Goal: Task Accomplishment & Management: Complete application form

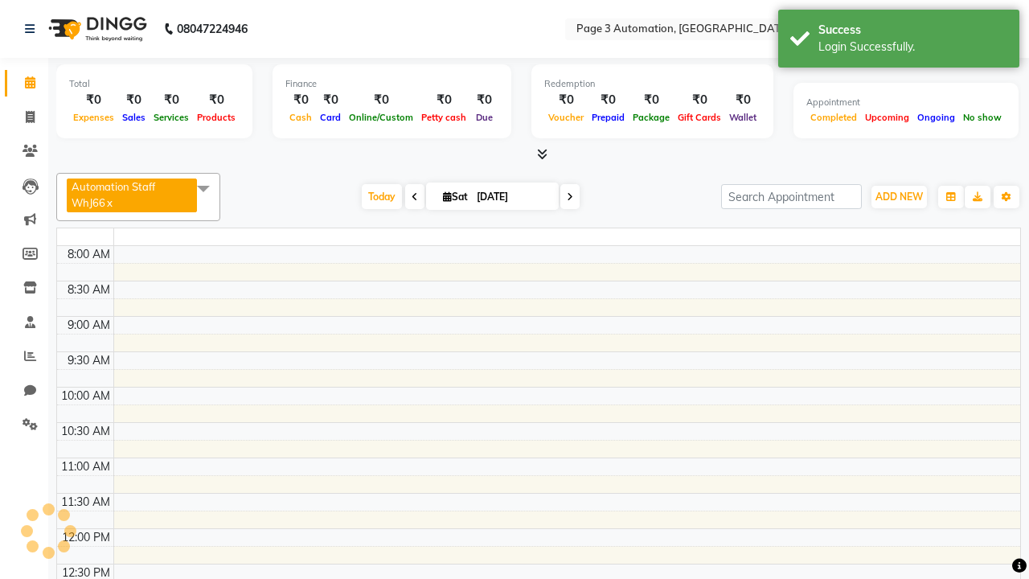
select select "en"
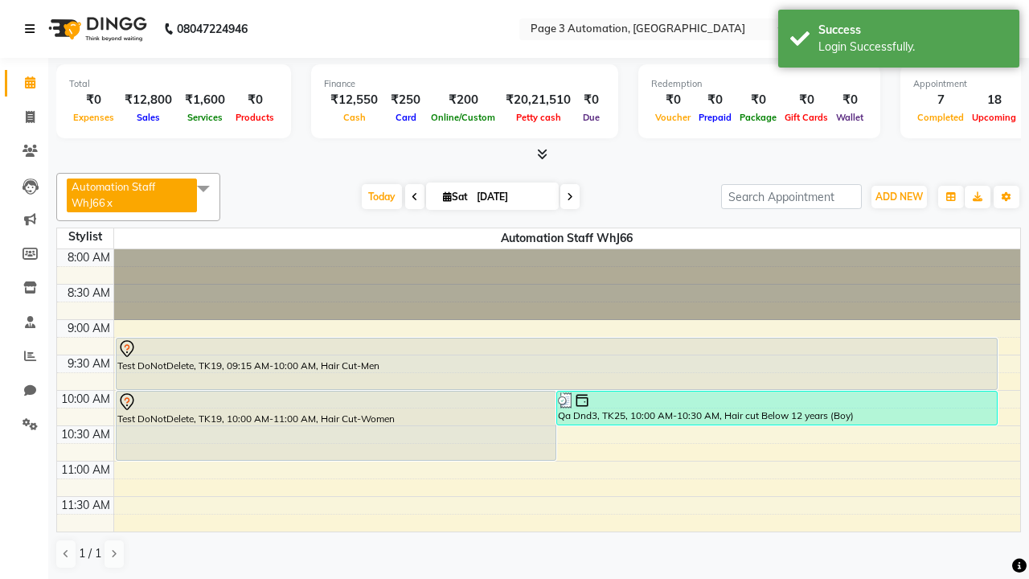
click at [33, 29] on icon at bounding box center [30, 28] width 10 height 11
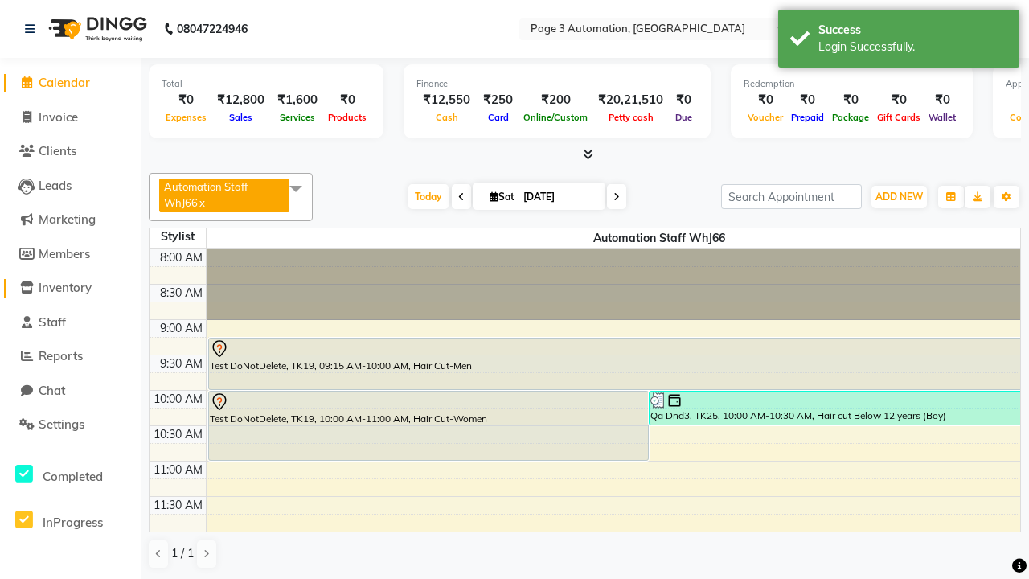
click at [70, 288] on span "Inventory" at bounding box center [65, 287] width 53 height 15
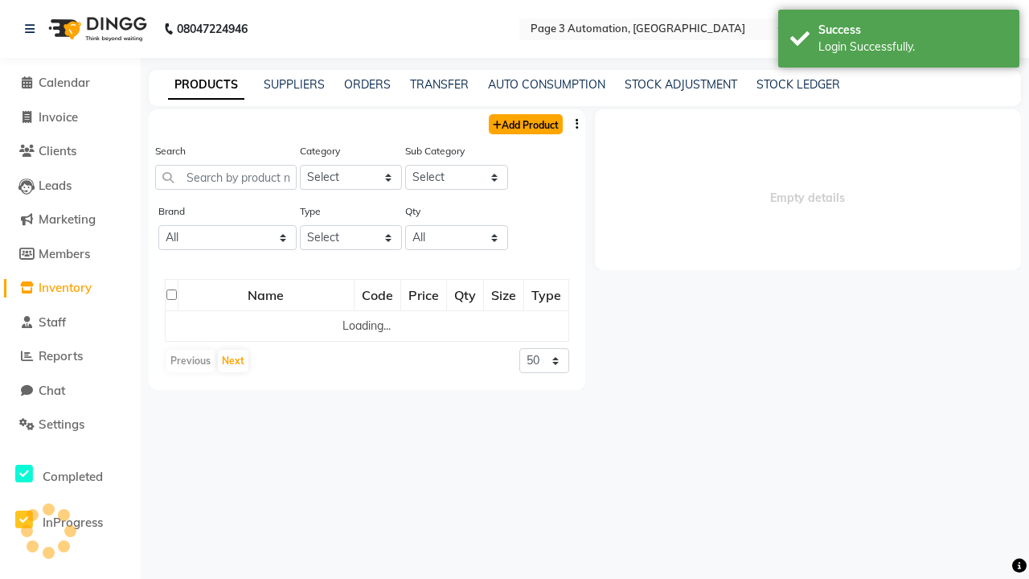
click at [524, 124] on link "Add Product" at bounding box center [526, 124] width 74 height 20
select select "true"
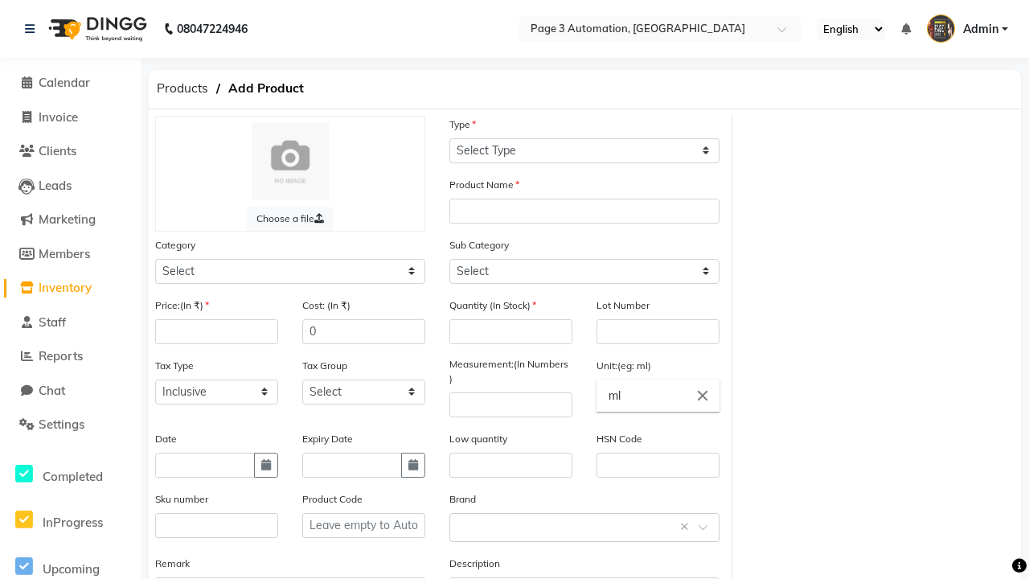
select select "R"
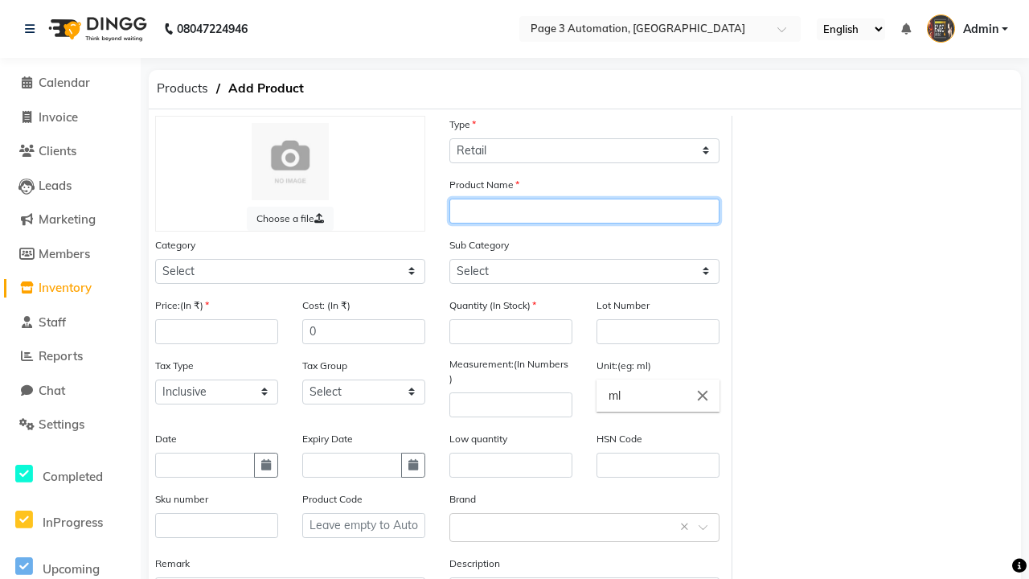
type input "Automation Product 75fZJ"
select select "41401000"
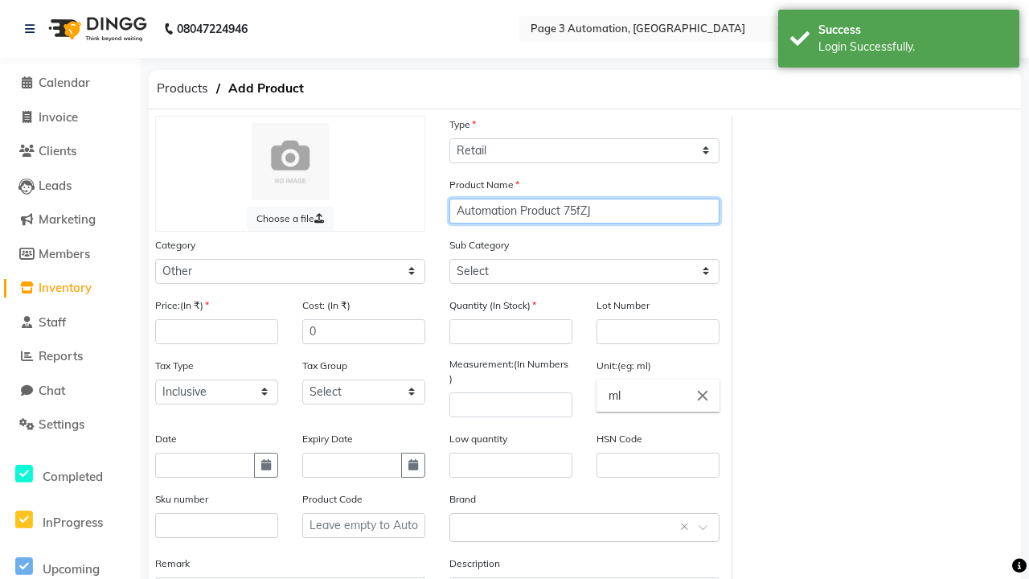
type input "Automation Product 75fZJ"
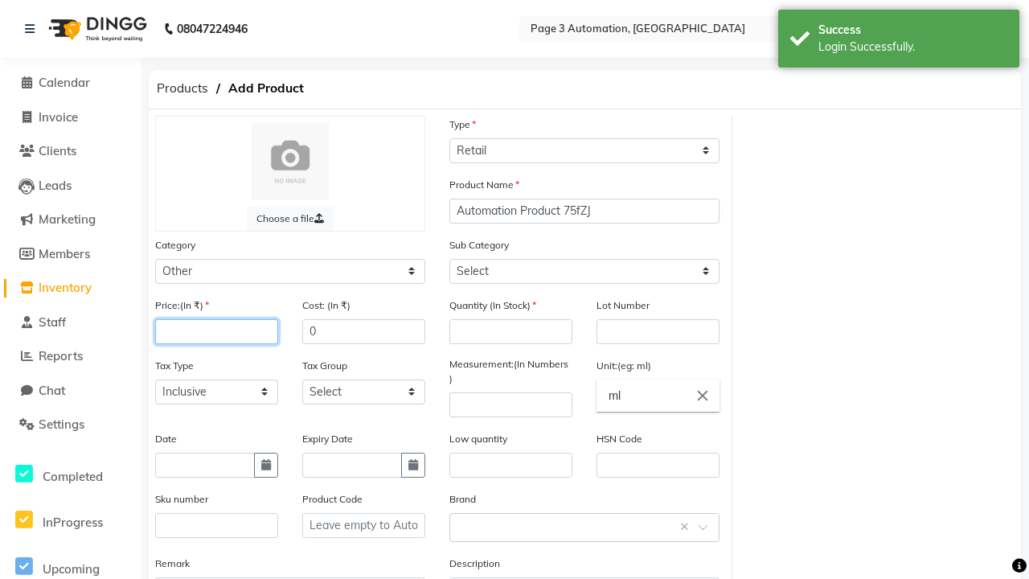
type input "100"
select select "41401002"
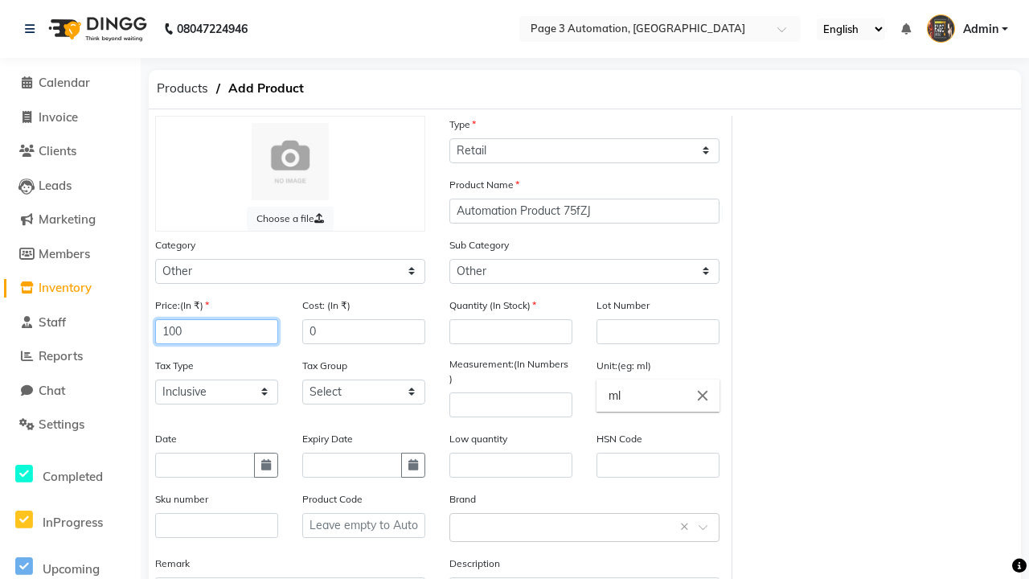
type input "100"
type input "150"
type input "1"
type input "1000"
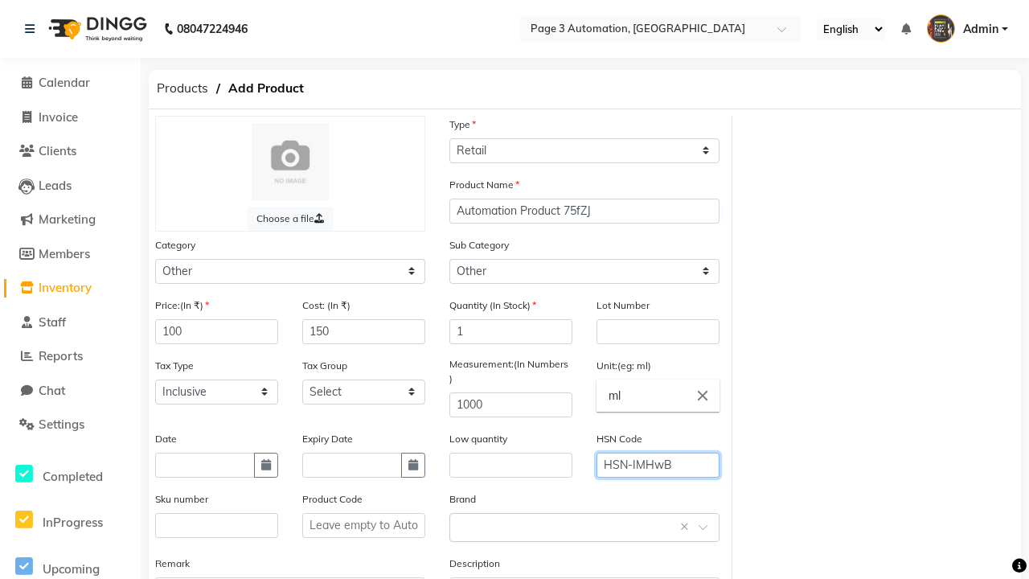
type input "HSN-IMHwB"
type textarea "This Product is Created by Automation"
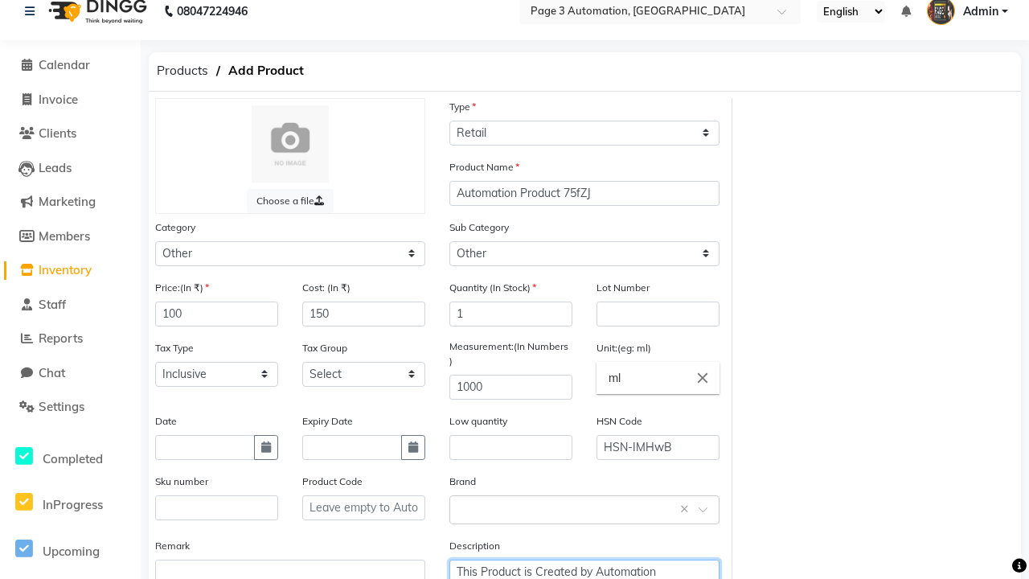
scroll to position [130, 0]
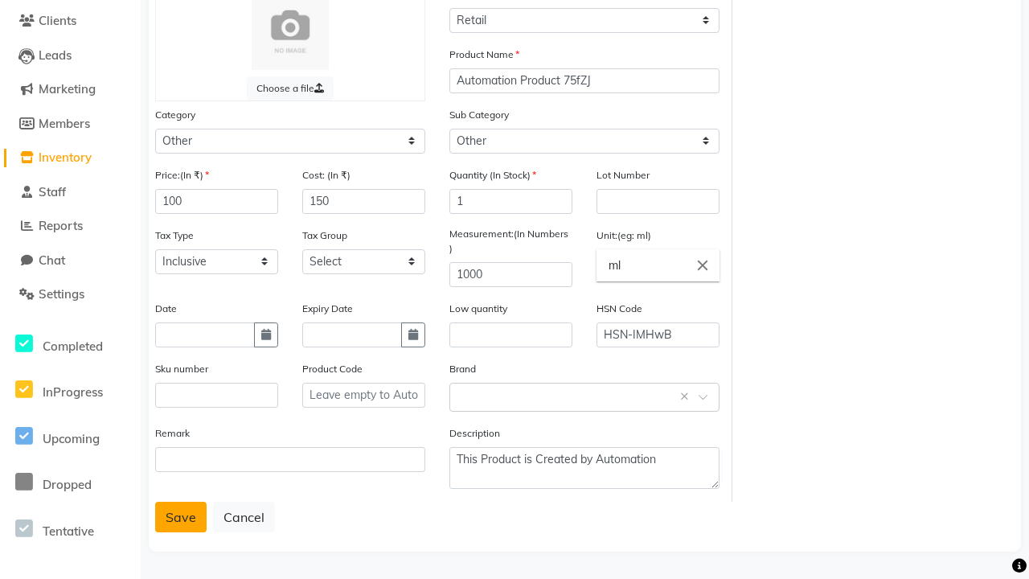
click at [181, 516] on button "Save" at bounding box center [180, 517] width 51 height 31
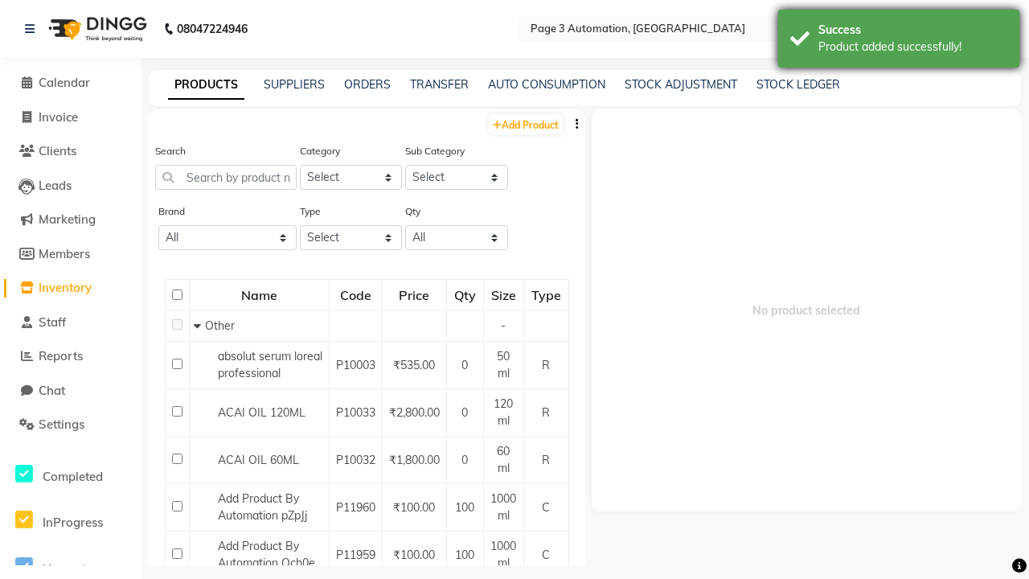
click at [899, 41] on div "Product added successfully!" at bounding box center [912, 47] width 189 height 17
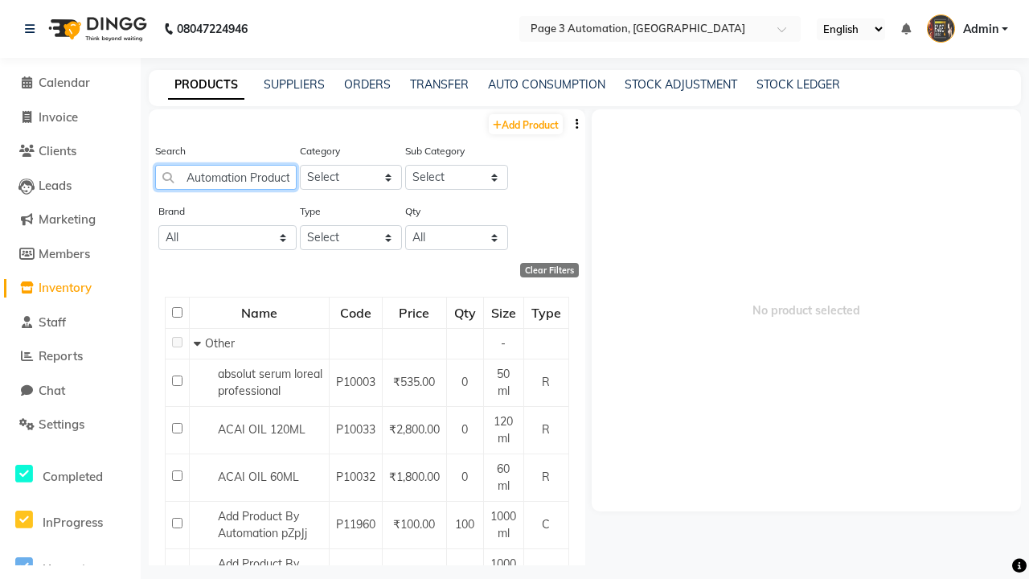
scroll to position [0, 31]
type input "Automation Product 75fZJ"
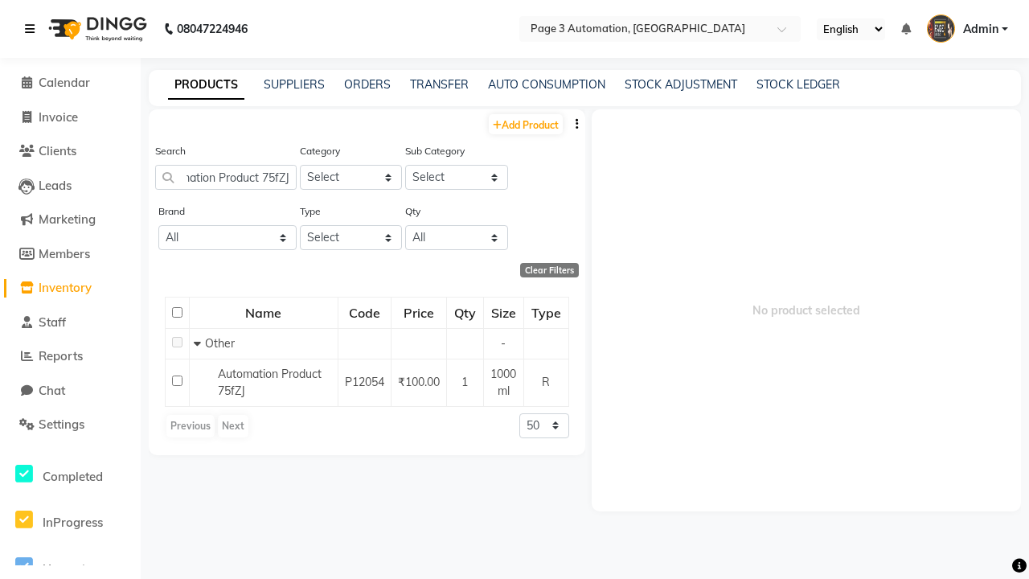
click at [33, 29] on icon at bounding box center [30, 28] width 10 height 11
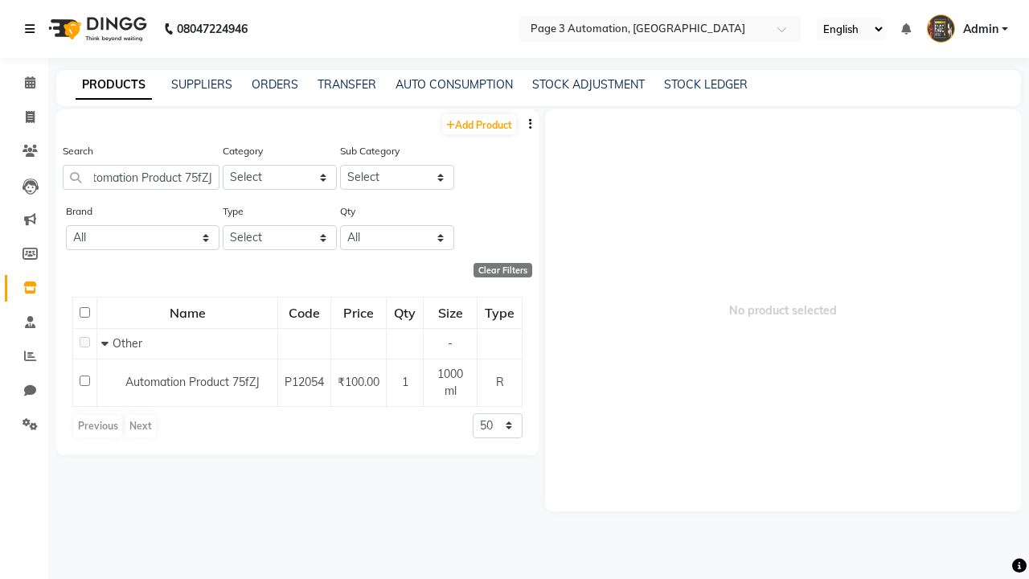
scroll to position [0, 0]
click at [24, 117] on span at bounding box center [30, 118] width 28 height 18
select select "service"
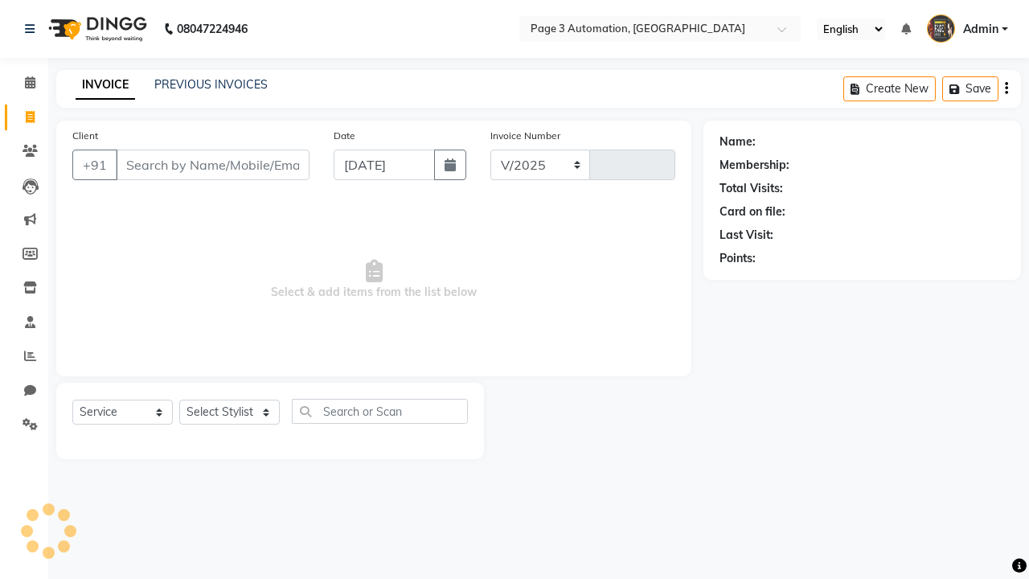
select select "2774"
type input "10158"
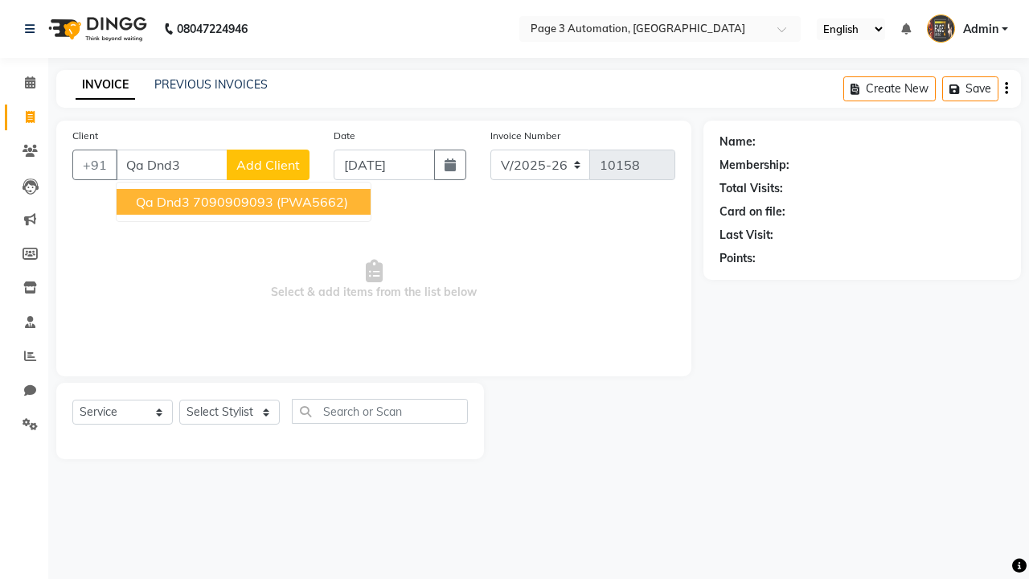
click at [245, 202] on ngb-highlight "7090909093" at bounding box center [233, 202] width 80 height 16
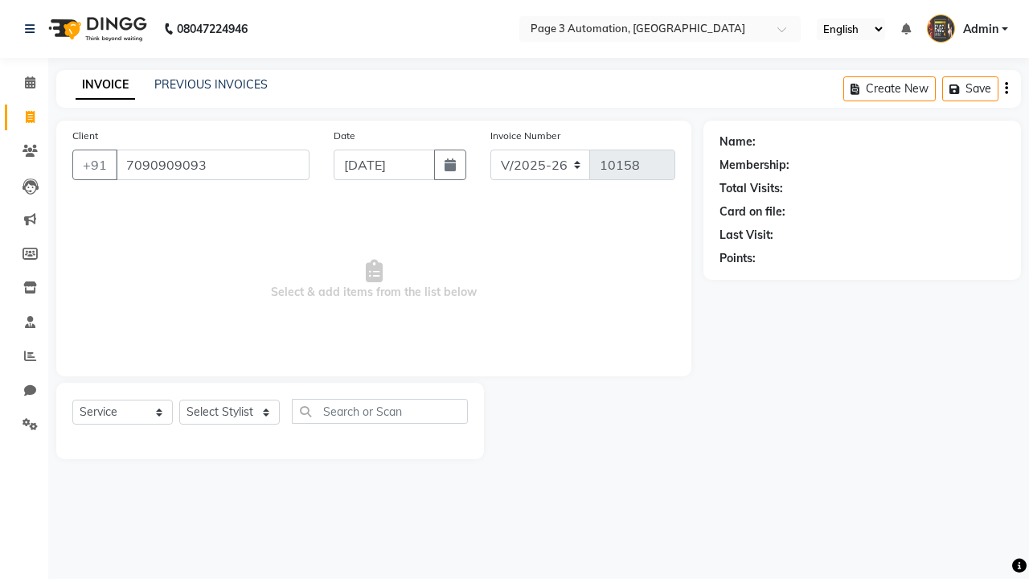
type input "7090909093"
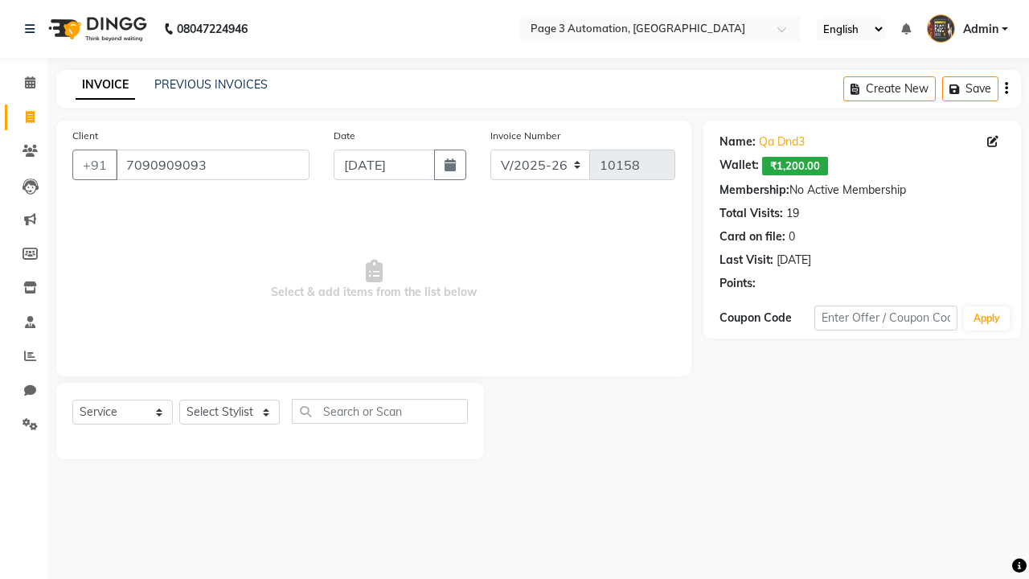
select select "product"
select select "71572"
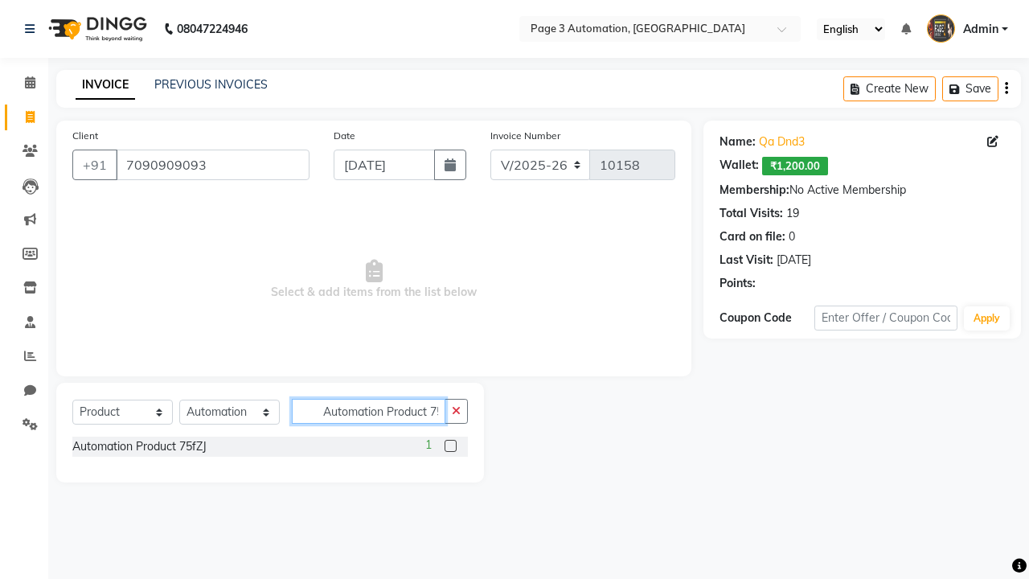
type input "Automation Product 75fZJ"
click at [450, 445] on label at bounding box center [451, 446] width 12 height 12
click at [450, 445] on input "checkbox" at bounding box center [450, 446] width 10 height 10
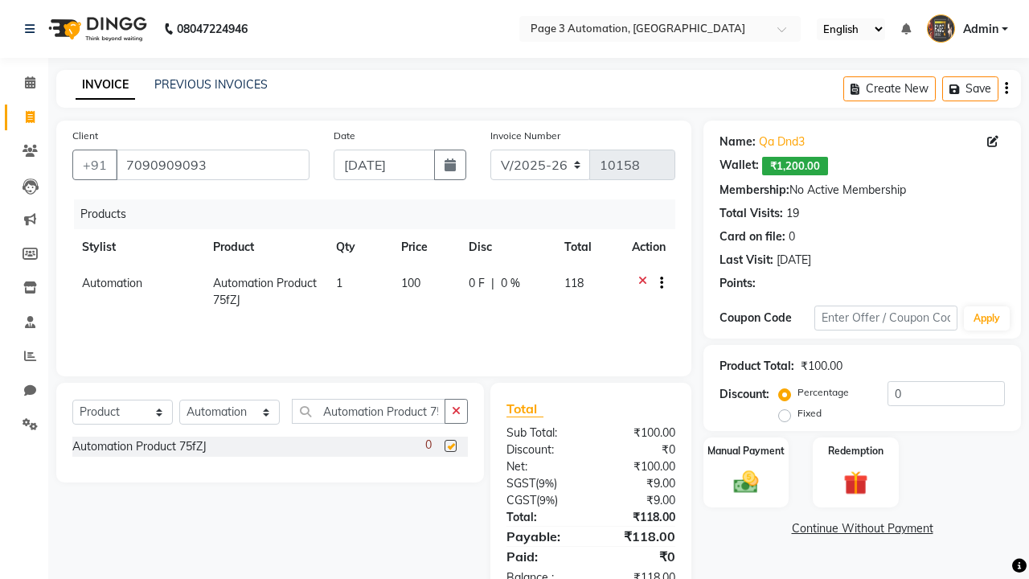
checkbox input "false"
click at [746, 450] on label "Manual Payment" at bounding box center [746, 449] width 80 height 15
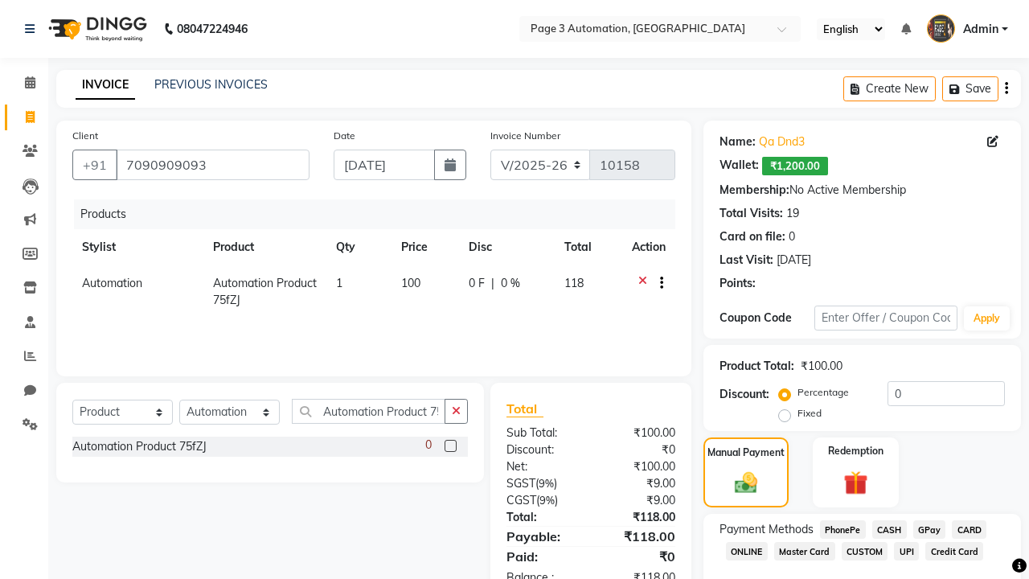
click at [969, 529] on span "CARD" at bounding box center [969, 529] width 35 height 18
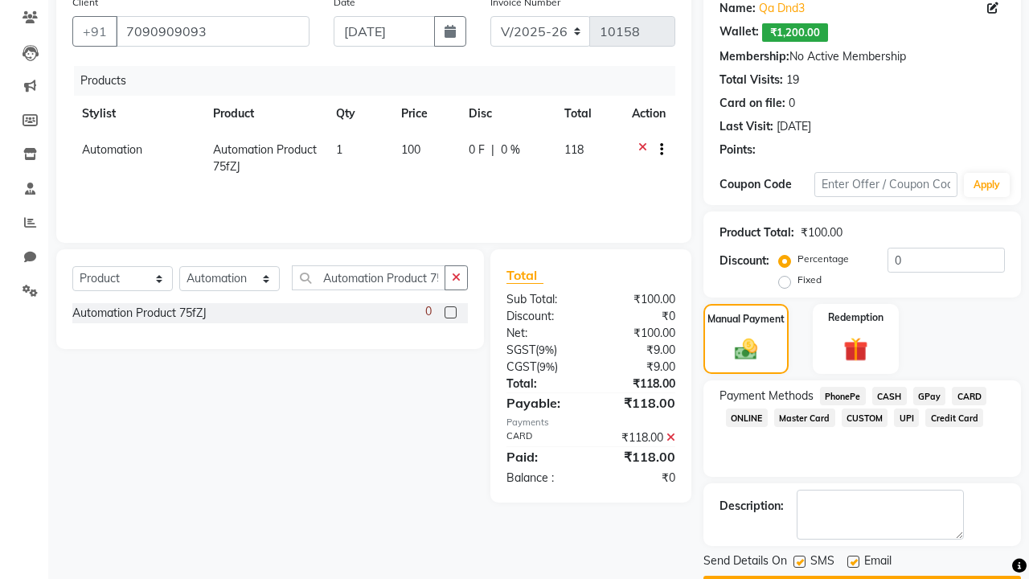
click at [799, 561] on label at bounding box center [799, 561] width 12 height 12
click at [799, 561] on input "checkbox" at bounding box center [798, 562] width 10 height 10
checkbox input "false"
click at [853, 561] on label at bounding box center [853, 561] width 12 height 12
click at [853, 561] on input "checkbox" at bounding box center [852, 562] width 10 height 10
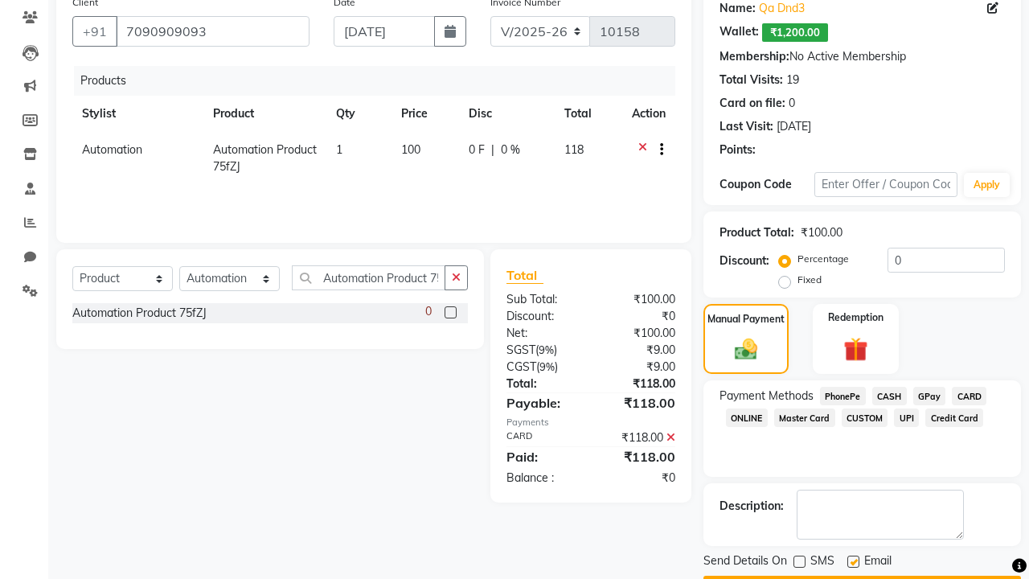
checkbox input "false"
click at [862, 576] on button "Checkout" at bounding box center [862, 588] width 318 height 25
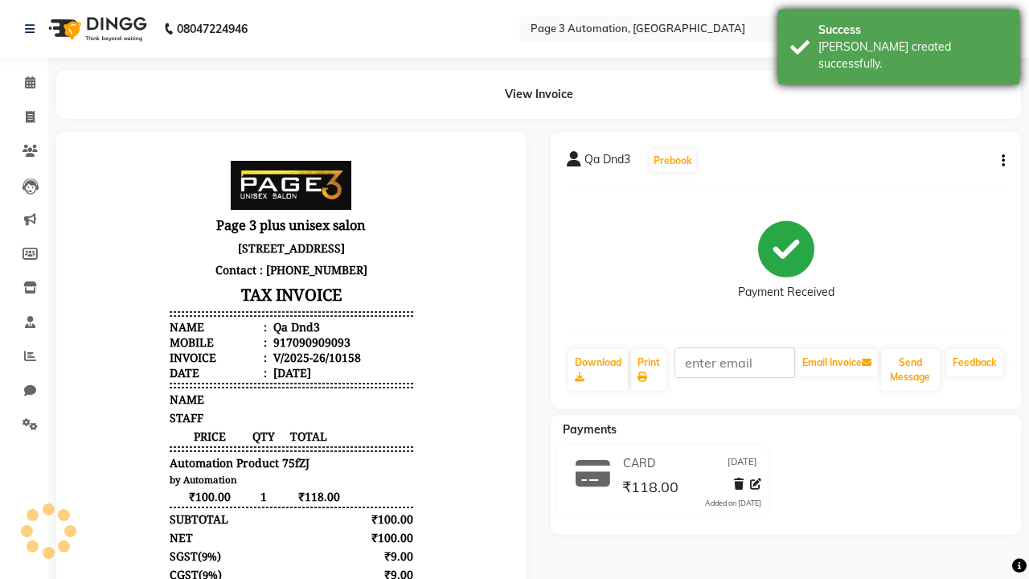
click at [899, 41] on div "[PERSON_NAME] created successfully." at bounding box center [912, 56] width 189 height 34
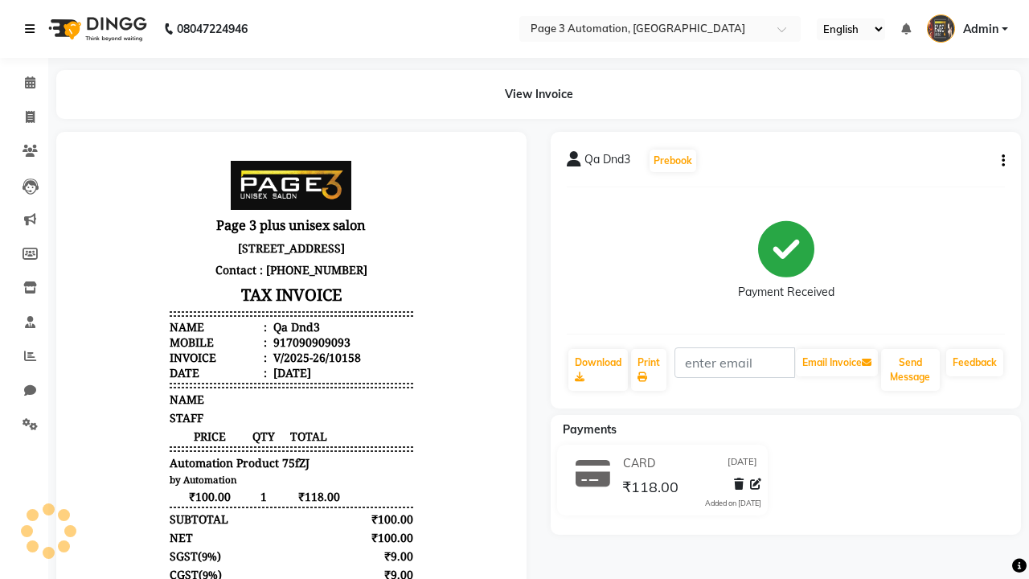
click at [33, 29] on icon at bounding box center [30, 28] width 10 height 11
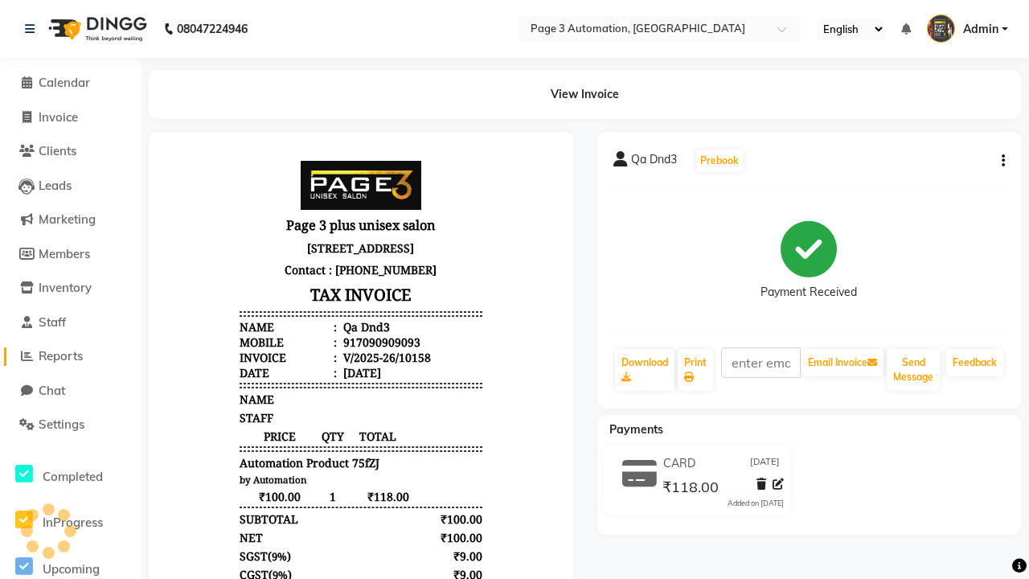
click at [70, 356] on span "Reports" at bounding box center [61, 355] width 44 height 15
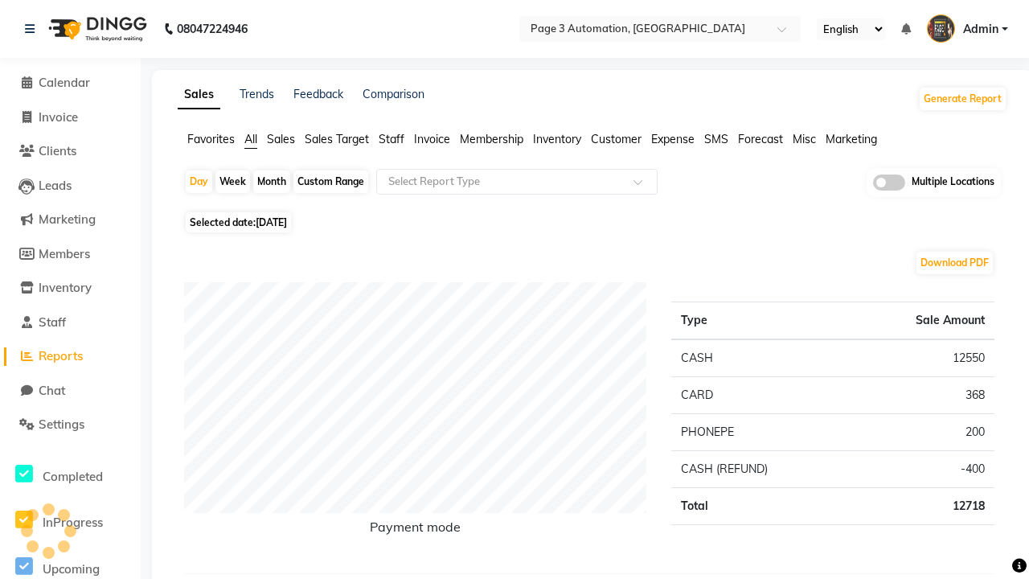
type input "Invoice tax report (Products only)"
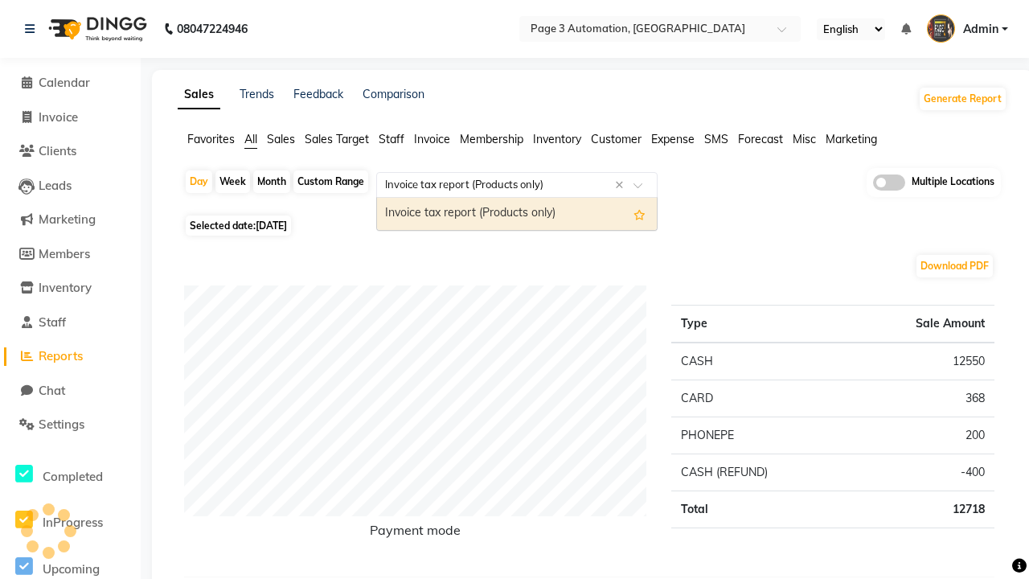
click at [517, 214] on div "Invoice tax report (Products only)" at bounding box center [517, 214] width 280 height 32
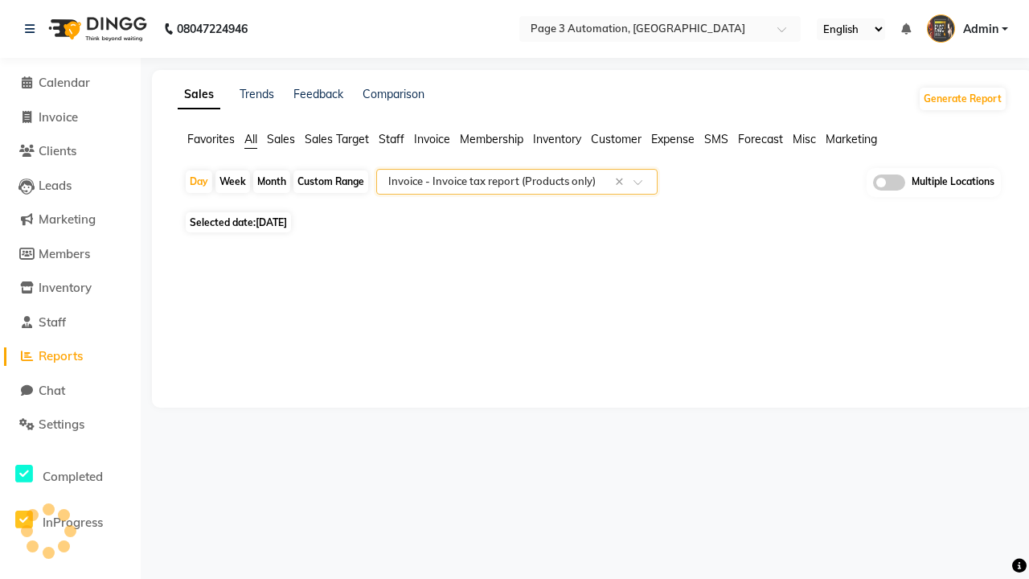
select select "full_report"
select select "csv"
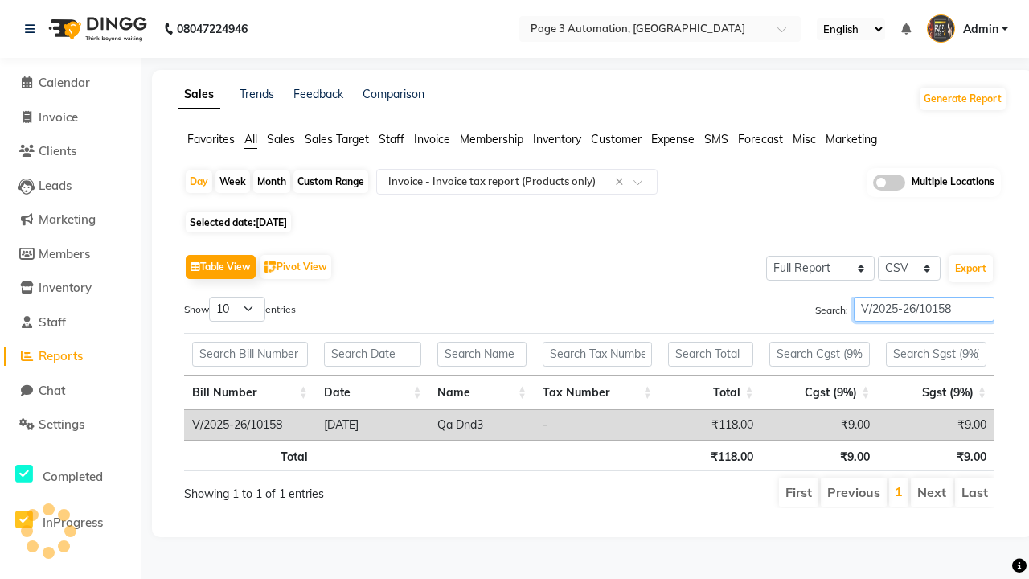
type input "V/2025-26/10158"
type input "Tax detail invoice"
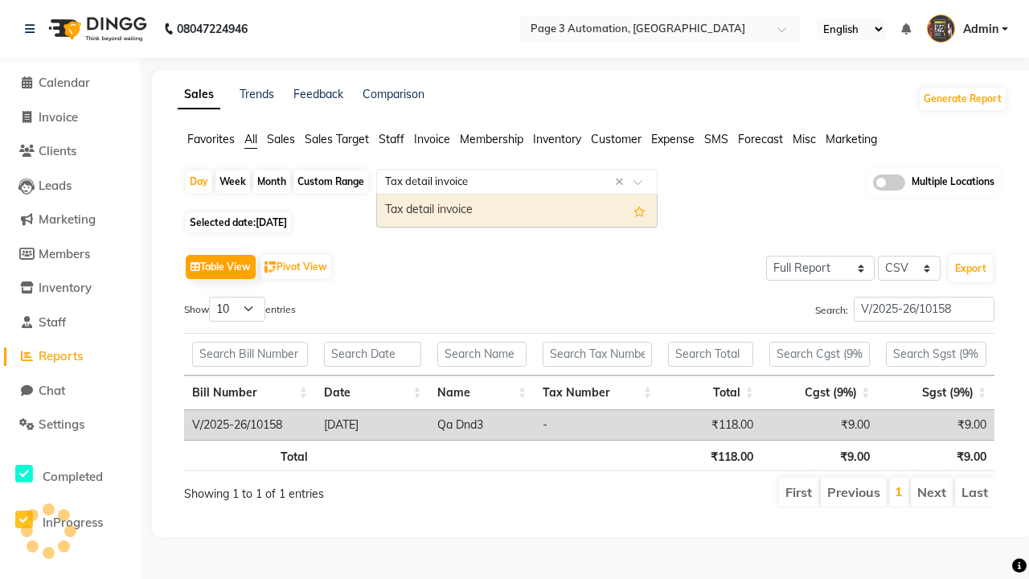
click at [517, 210] on div "Tax detail invoice" at bounding box center [517, 211] width 280 height 32
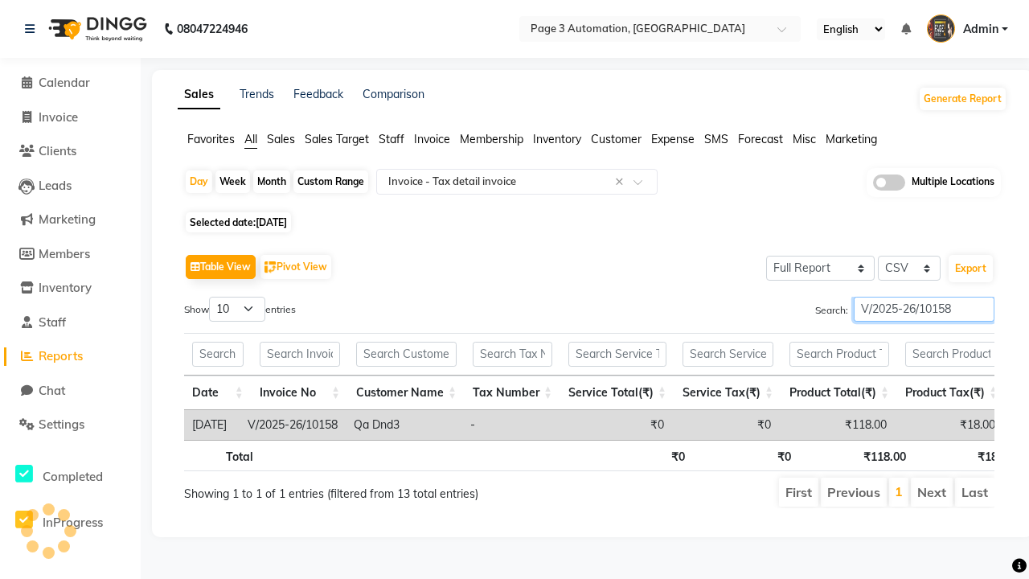
type input "V/2025-26/10158"
type input "Invoice Item wise"
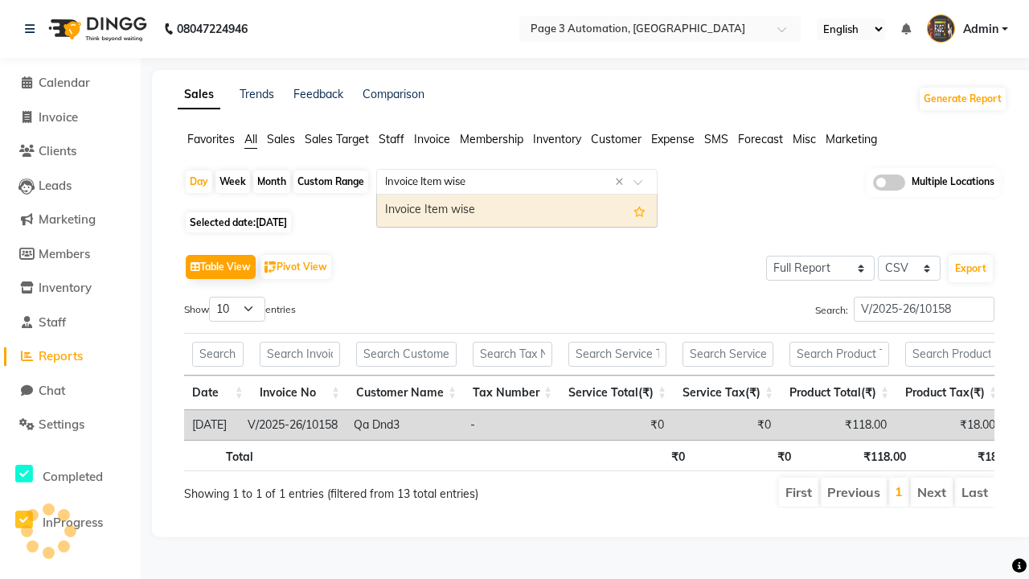
click at [517, 210] on div "Invoice Item wise" at bounding box center [517, 211] width 280 height 32
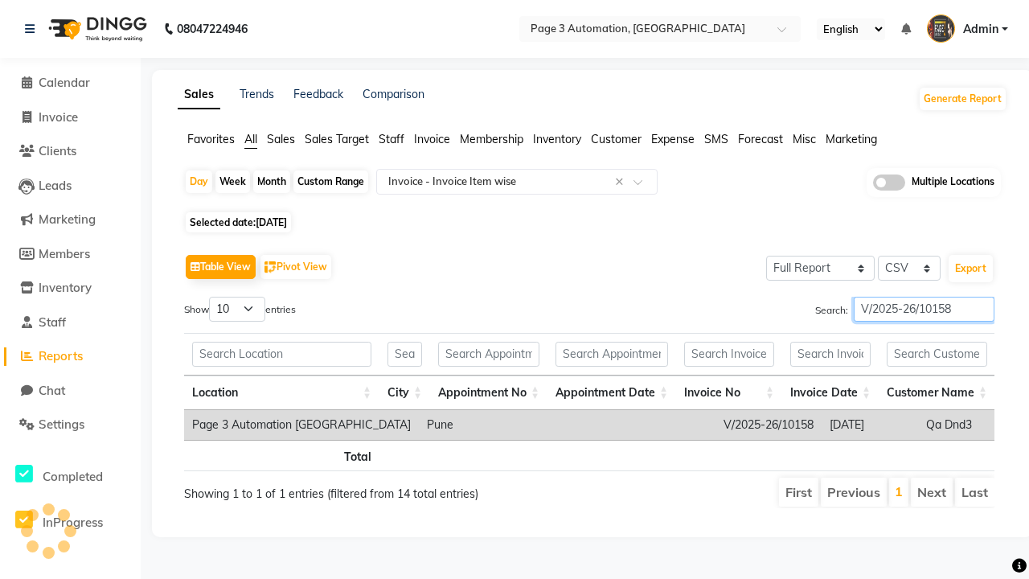
type input "V/2025-26/10158"
type input "GST Report"
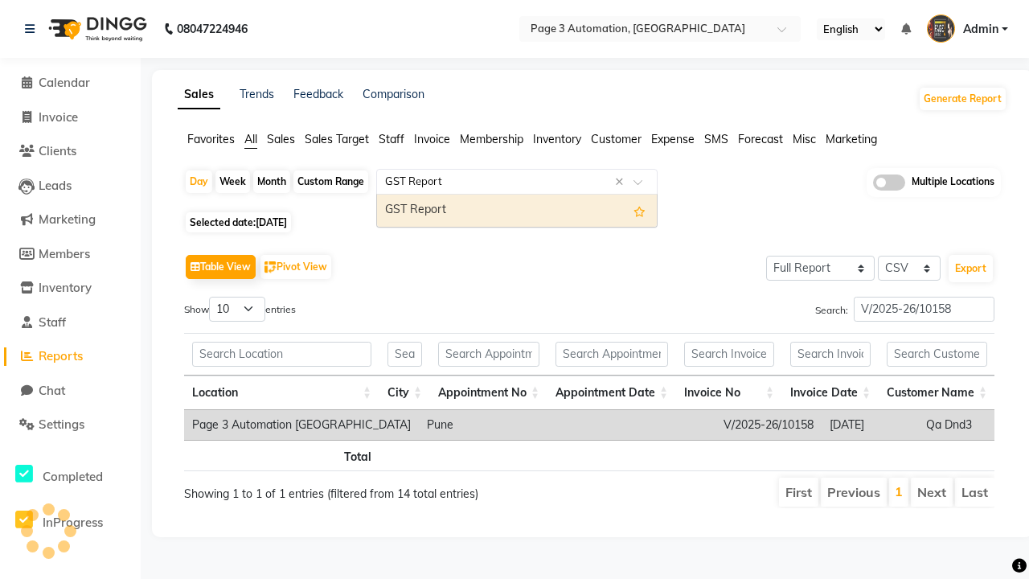
click at [517, 210] on div "GST Report" at bounding box center [517, 211] width 280 height 32
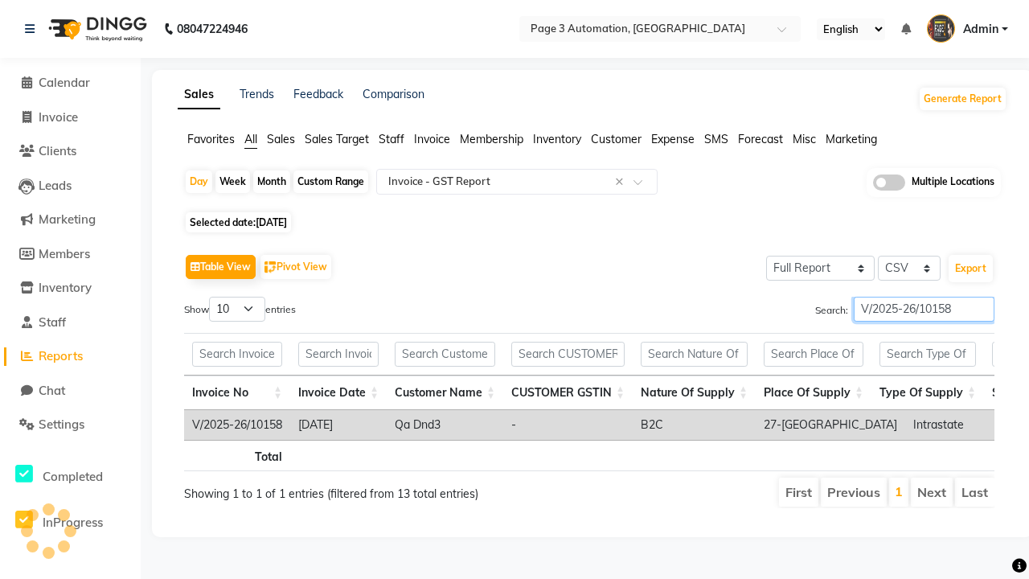
type input "V/2025-26/10158"
type input "HSN/SAC Code wise tax report"
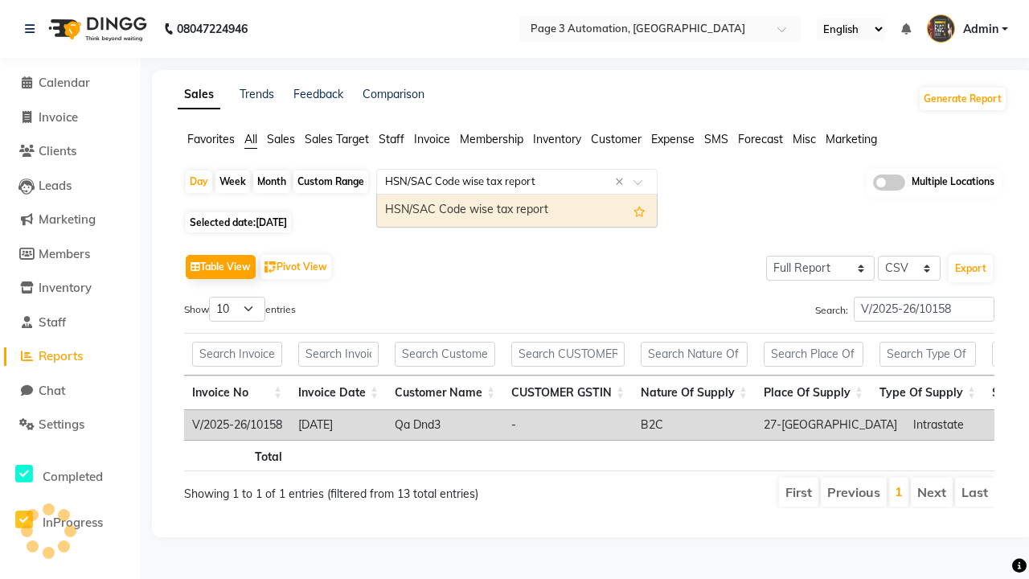
click at [517, 210] on div "HSN/SAC Code wise tax report" at bounding box center [517, 211] width 280 height 32
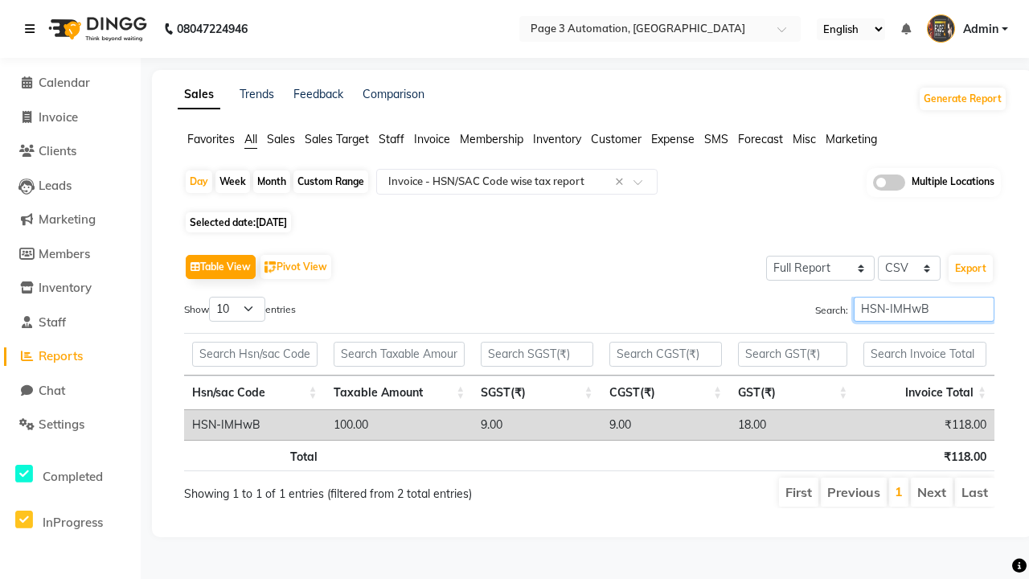
type input "HSN-IMHwB"
click at [33, 29] on icon at bounding box center [30, 28] width 10 height 11
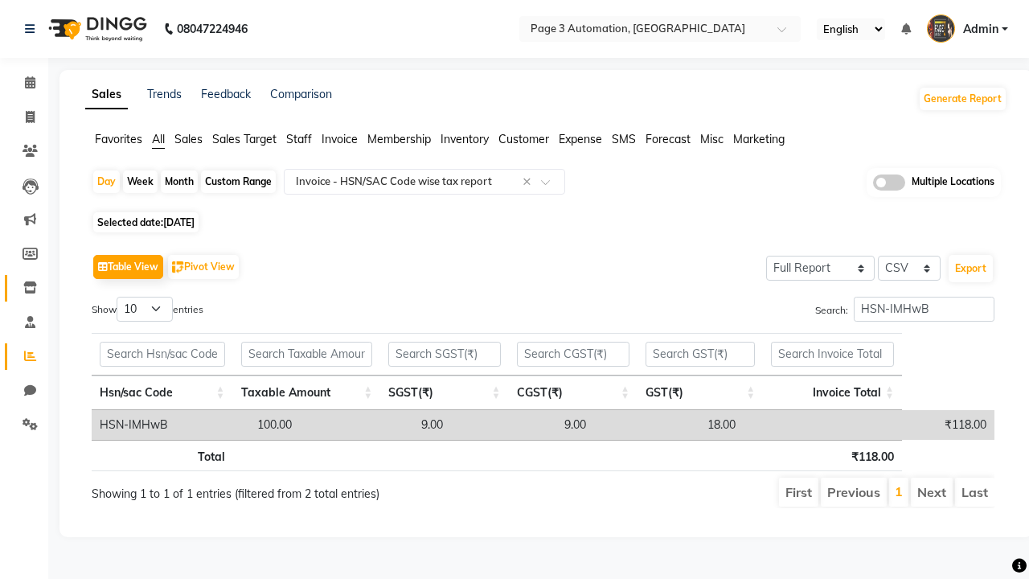
click at [24, 288] on icon at bounding box center [30, 287] width 14 height 12
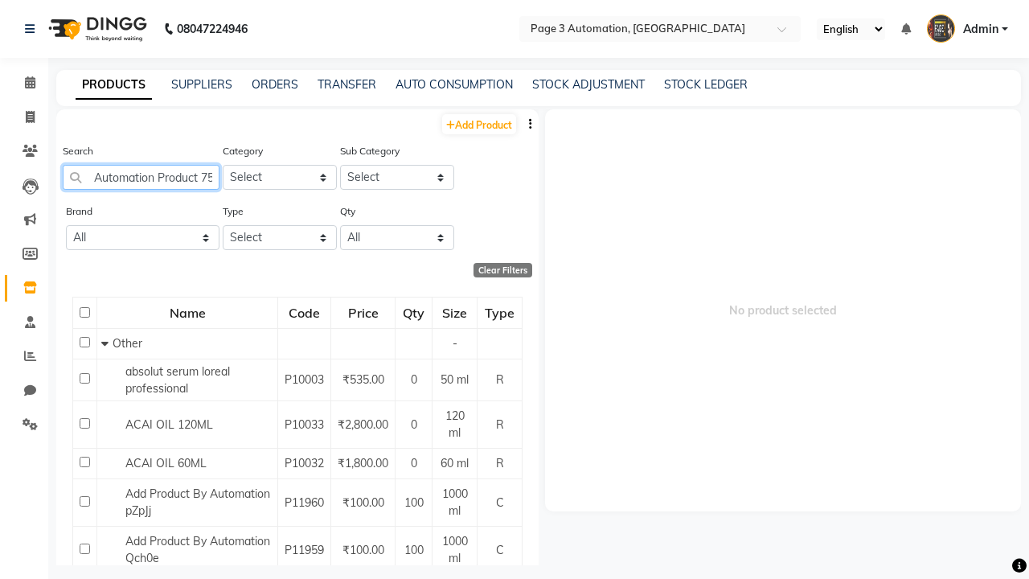
scroll to position [0, 16]
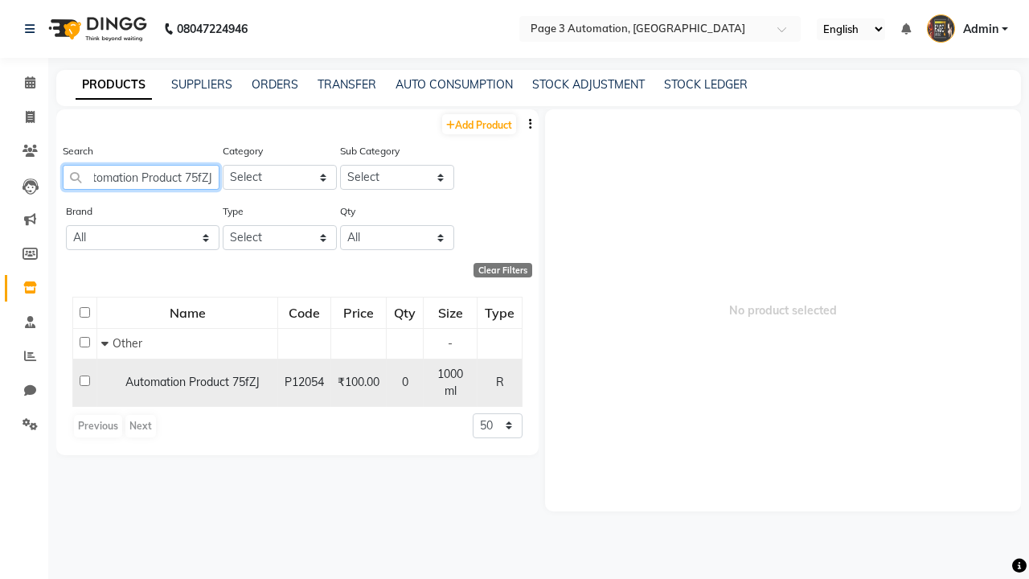
type input "Automation Product 75fZJ"
click at [84, 375] on input "checkbox" at bounding box center [85, 380] width 10 height 10
checkbox input "true"
